Goal: Transaction & Acquisition: Purchase product/service

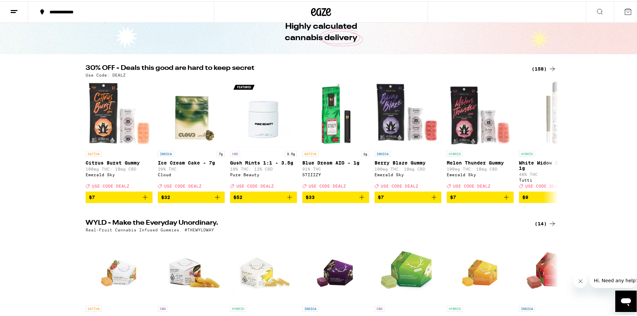
click at [589, 6] on button at bounding box center [600, 10] width 28 height 21
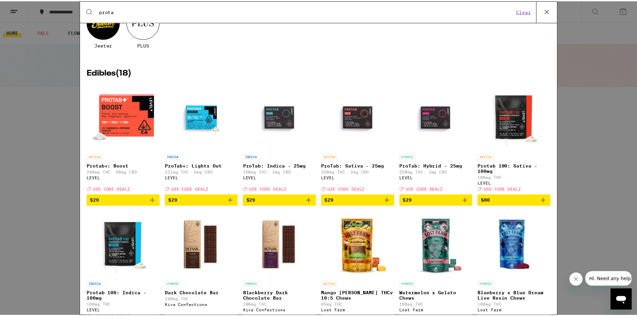
scroll to position [67, 0]
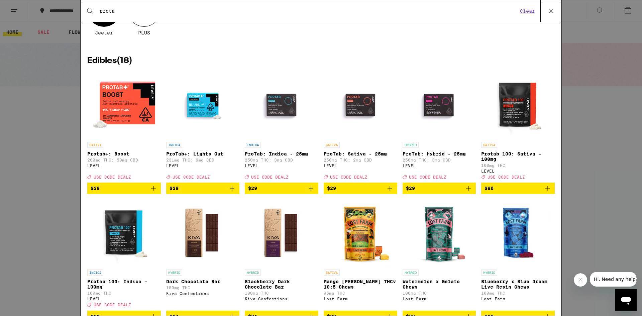
type input "prota"
click at [544, 191] on icon "Add to bag" at bounding box center [547, 188] width 8 height 8
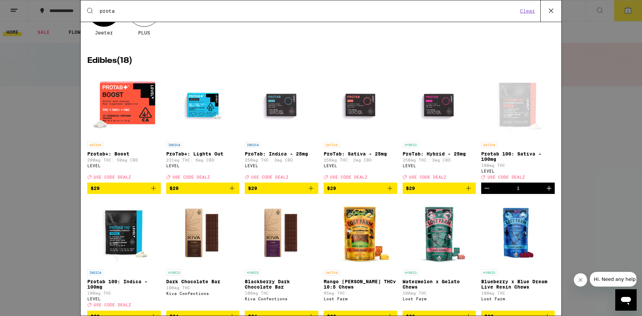
click at [536, 14] on button "Clear" at bounding box center [527, 11] width 19 height 6
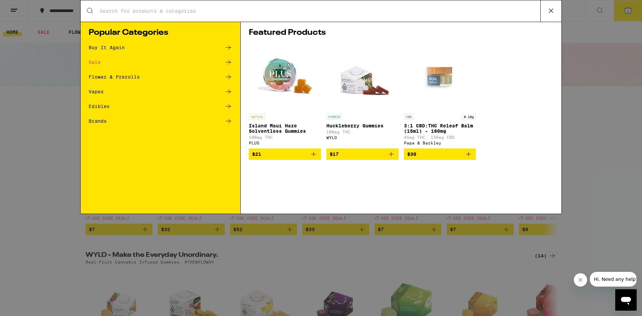
drag, startPoint x: 529, startPoint y: 12, endPoint x: 505, endPoint y: 8, distance: 23.7
click at [505, 8] on input "Search for Products" at bounding box center [319, 11] width 441 height 6
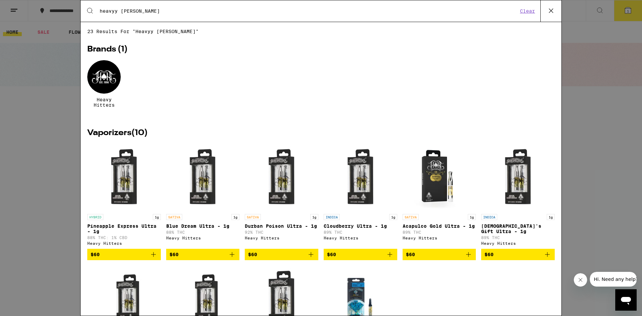
type input "heavyy [PERSON_NAME]"
drag, startPoint x: 563, startPoint y: 13, endPoint x: 560, endPoint y: 10, distance: 4.3
click at [562, 10] on div "Search for Products heavyy [PERSON_NAME] Clear 23 results for "heavyy [PERSON_N…" at bounding box center [321, 158] width 642 height 316
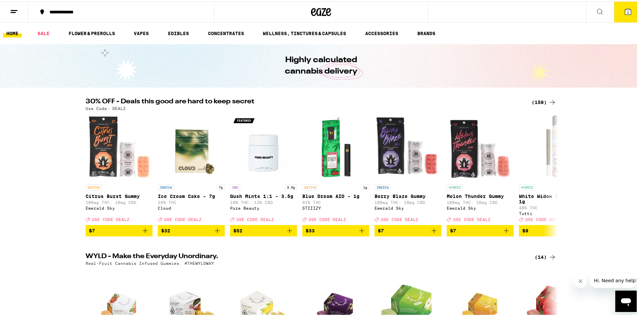
drag, startPoint x: 559, startPoint y: 9, endPoint x: 552, endPoint y: 8, distance: 6.8
click at [554, 8] on div "Search for Products Popular Categories Buy It Again Sale Flower & Prerolls Vape…" at bounding box center [321, 158] width 642 height 316
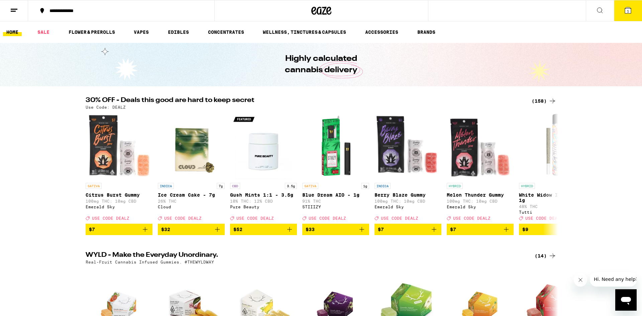
click at [636, 17] on div "Search for Products Popular Categories Buy It Again Sale Flower & Prerolls Vape…" at bounding box center [321, 158] width 642 height 316
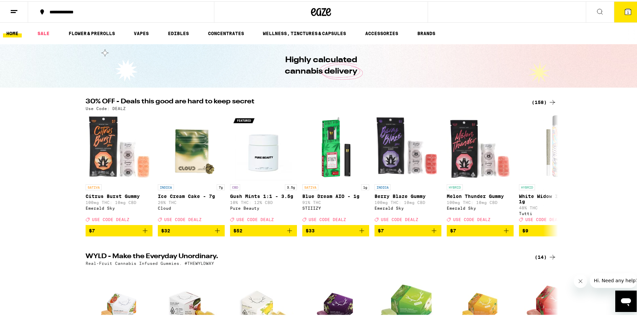
click at [627, 11] on button "1" at bounding box center [628, 10] width 28 height 21
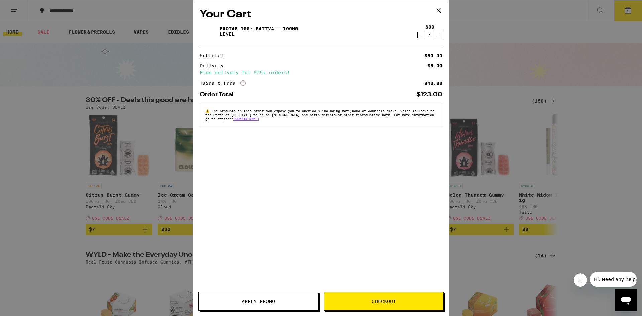
click at [258, 306] on button "Apply Promo" at bounding box center [258, 301] width 120 height 19
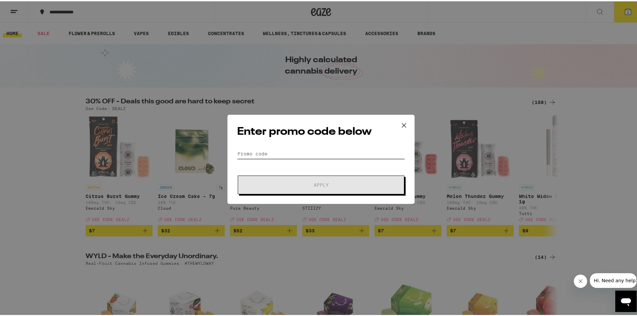
click at [293, 152] on input "Promo Code" at bounding box center [321, 152] width 168 height 10
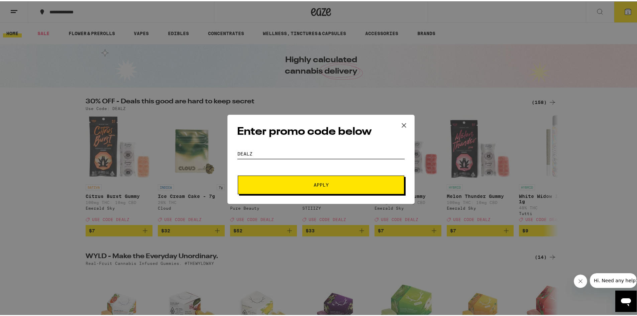
type input "DEALZ"
click at [238, 174] on button "Apply" at bounding box center [321, 183] width 166 height 19
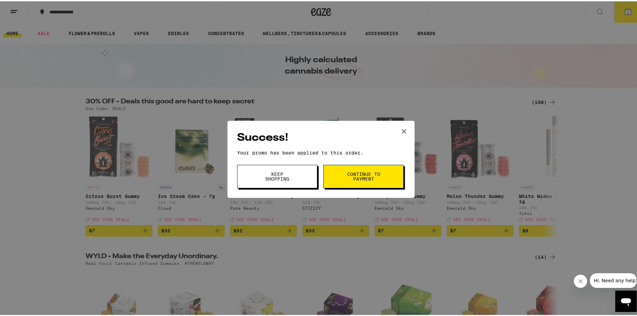
click at [306, 169] on button "Keep Shopping" at bounding box center [277, 174] width 80 height 23
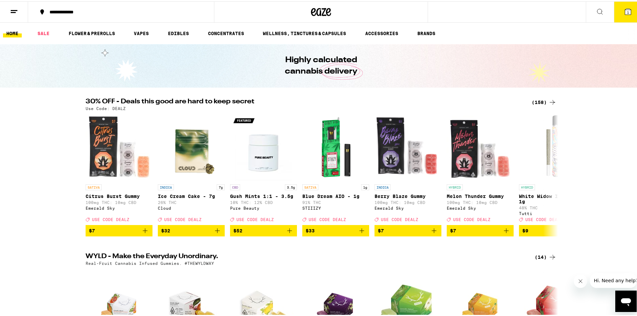
drag, startPoint x: 616, startPoint y: 9, endPoint x: 613, endPoint y: 12, distance: 4.3
click at [614, 12] on button "1" at bounding box center [628, 10] width 28 height 21
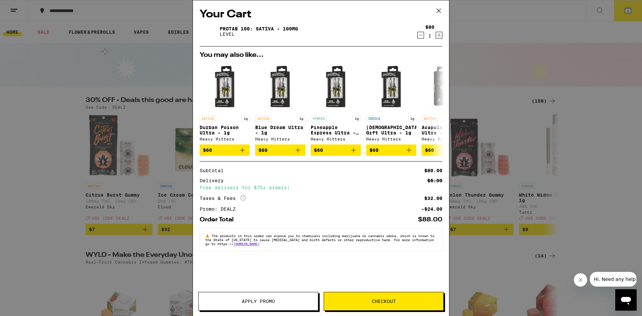
click at [442, 9] on icon at bounding box center [438, 11] width 10 height 10
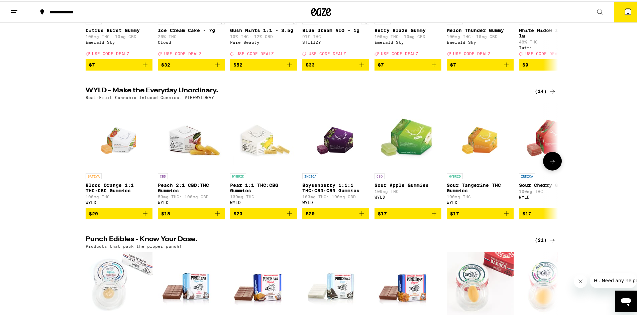
scroll to position [167, 0]
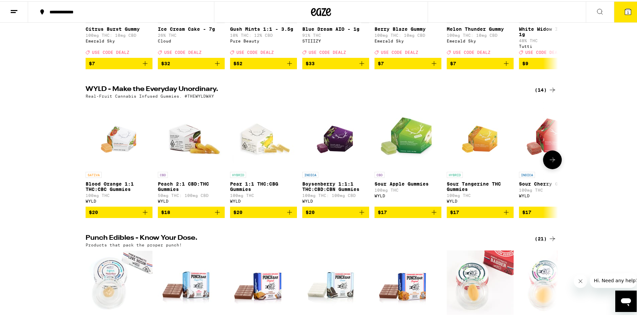
click at [555, 168] on button at bounding box center [552, 158] width 19 height 19
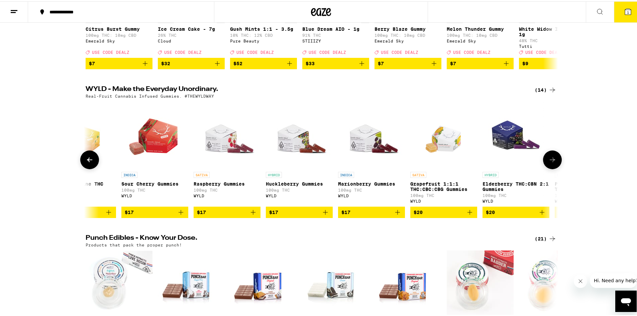
click at [553, 162] on icon at bounding box center [552, 158] width 8 height 8
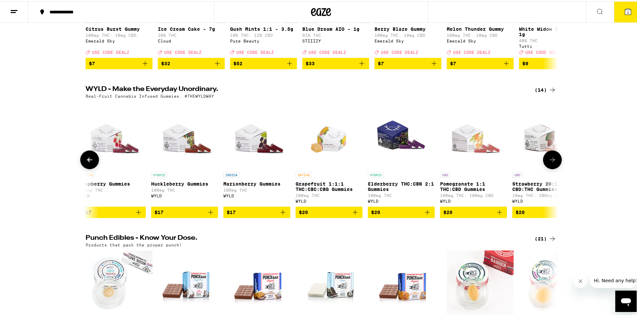
scroll to position [0, 540]
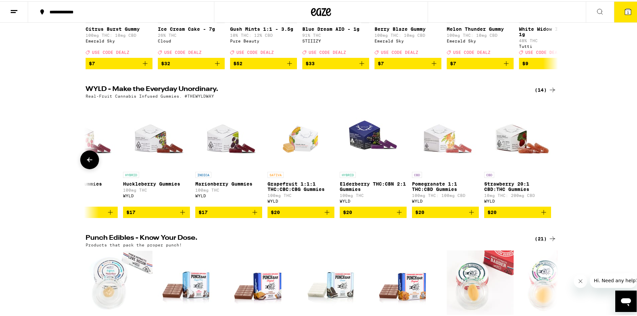
click at [553, 168] on div at bounding box center [552, 158] width 19 height 19
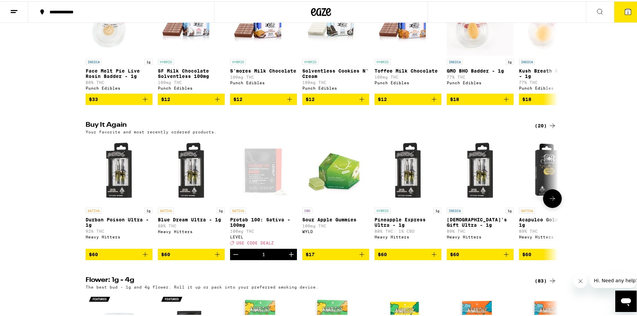
scroll to position [468, 0]
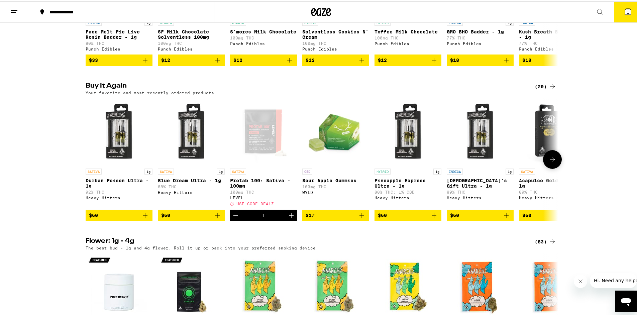
click at [549, 162] on icon at bounding box center [552, 158] width 8 height 8
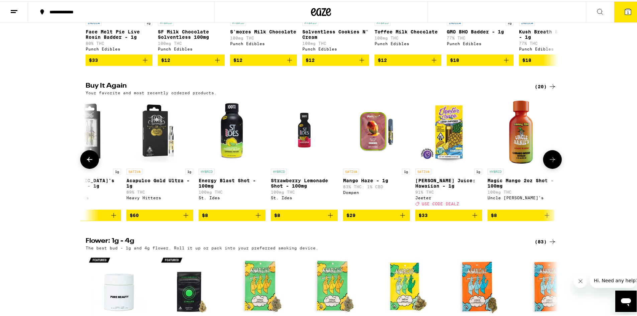
click at [549, 162] on icon at bounding box center [552, 158] width 8 height 8
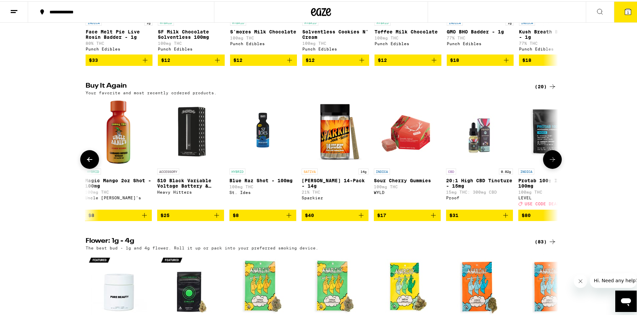
click at [549, 162] on icon at bounding box center [552, 158] width 8 height 8
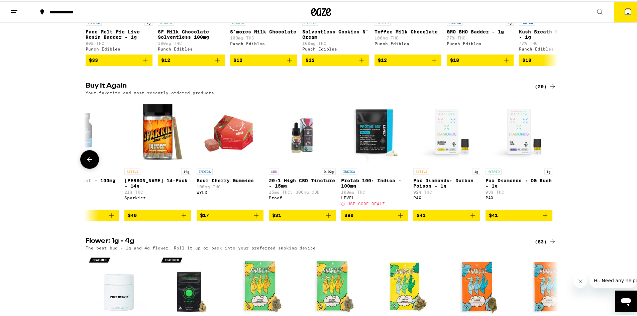
scroll to position [0, 973]
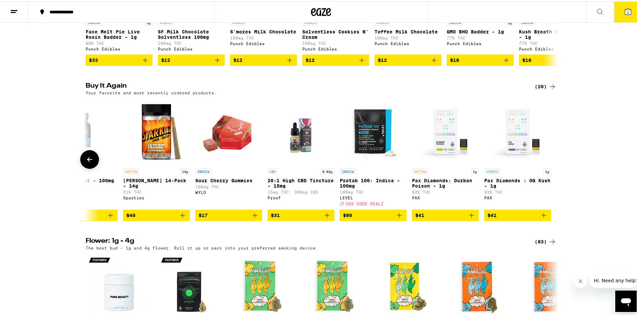
click at [93, 167] on div at bounding box center [89, 158] width 19 height 19
click at [91, 162] on icon at bounding box center [90, 158] width 8 height 8
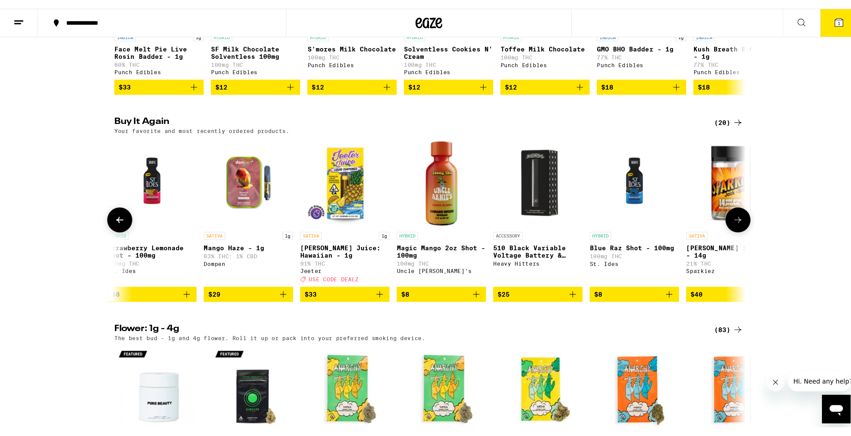
scroll to position [0, 575]
